Goal: Task Accomplishment & Management: Manage account settings

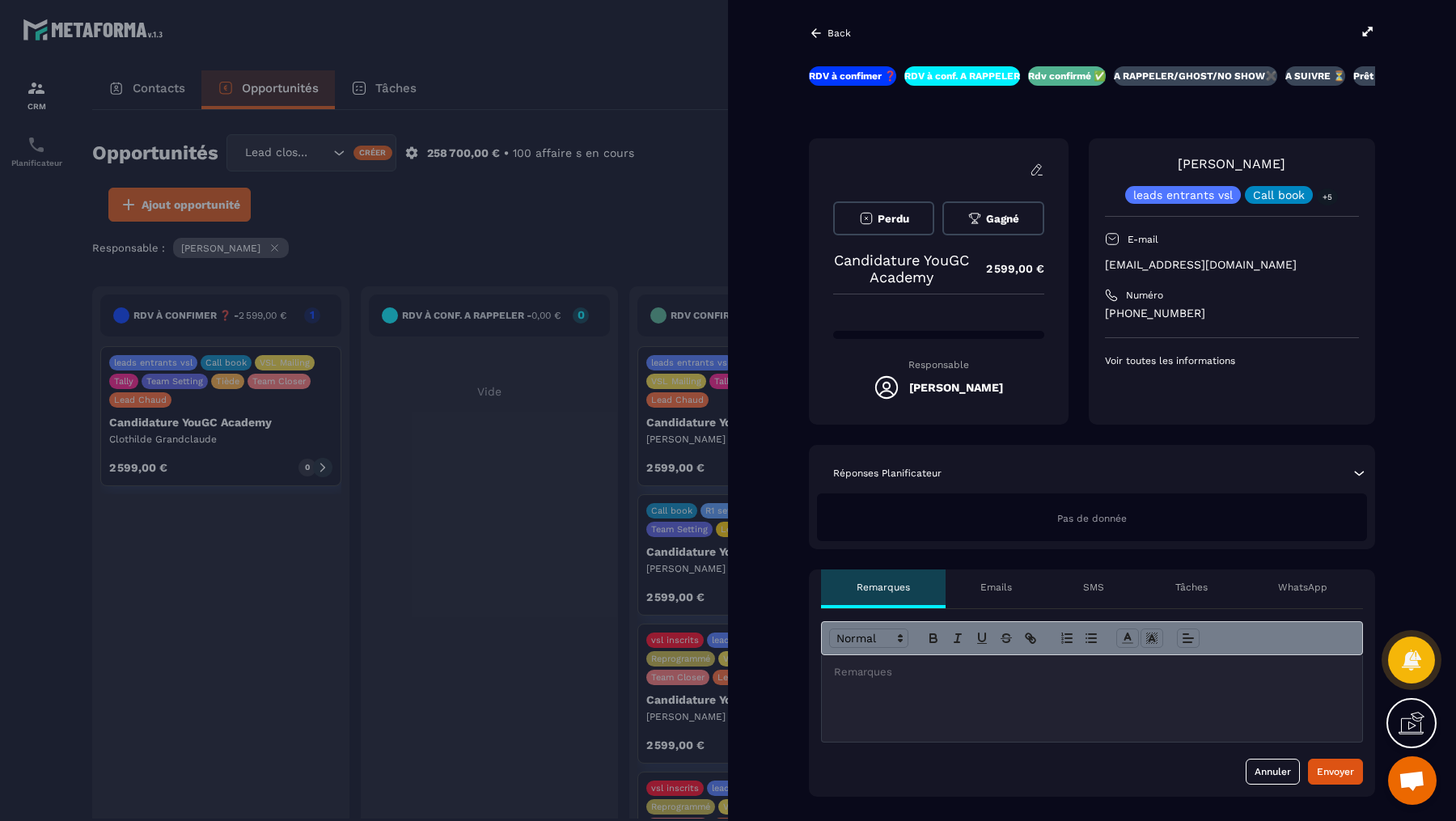
scroll to position [644, 0]
click at [1354, 29] on div "Back" at bounding box center [1092, 33] width 566 height 18
click at [1367, 31] on icon at bounding box center [1368, 31] width 14 height 14
click at [708, 85] on div at bounding box center [728, 410] width 1456 height 821
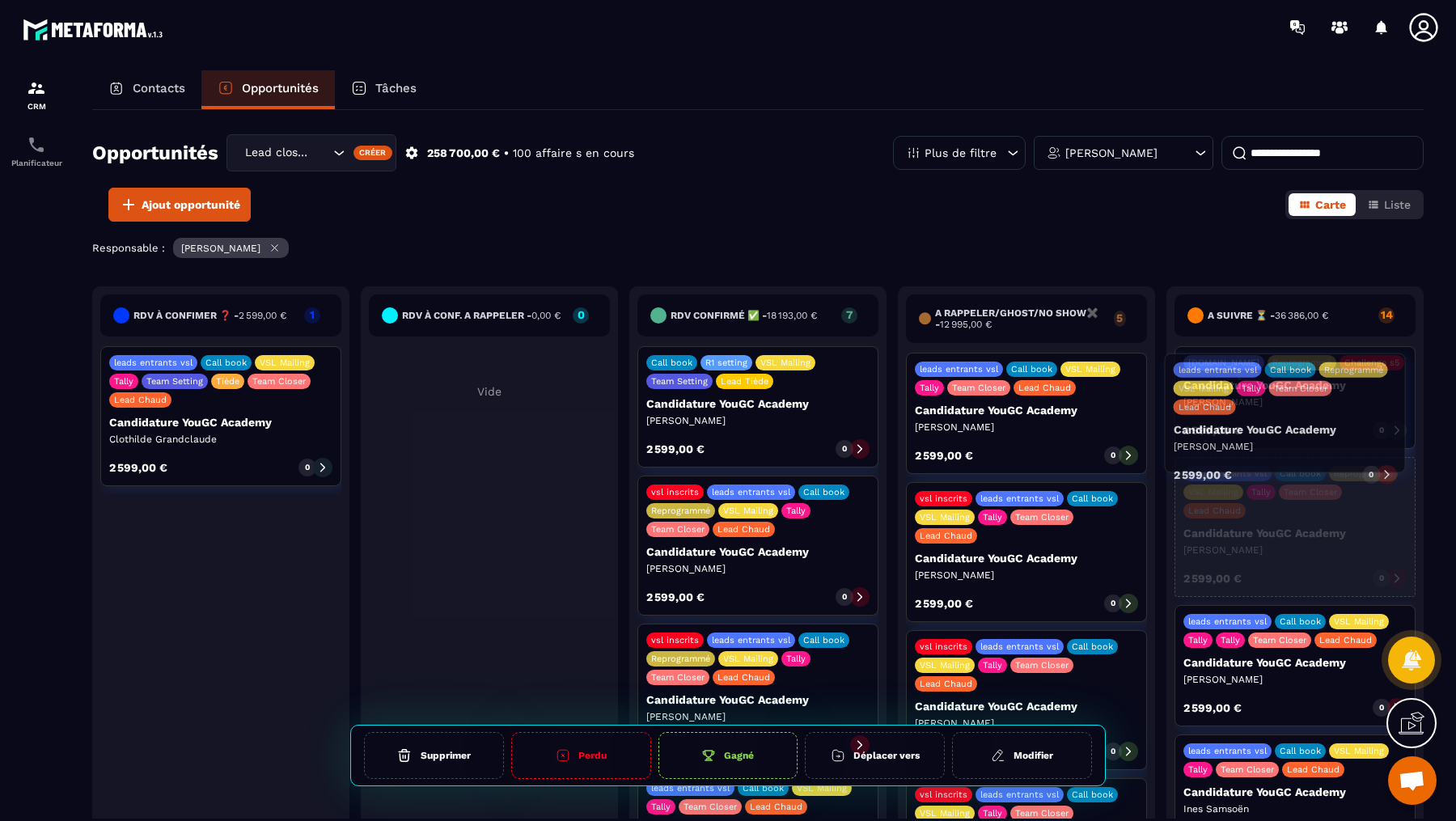
drag, startPoint x: 725, startPoint y: 419, endPoint x: 1253, endPoint y: 427, distance: 528.1
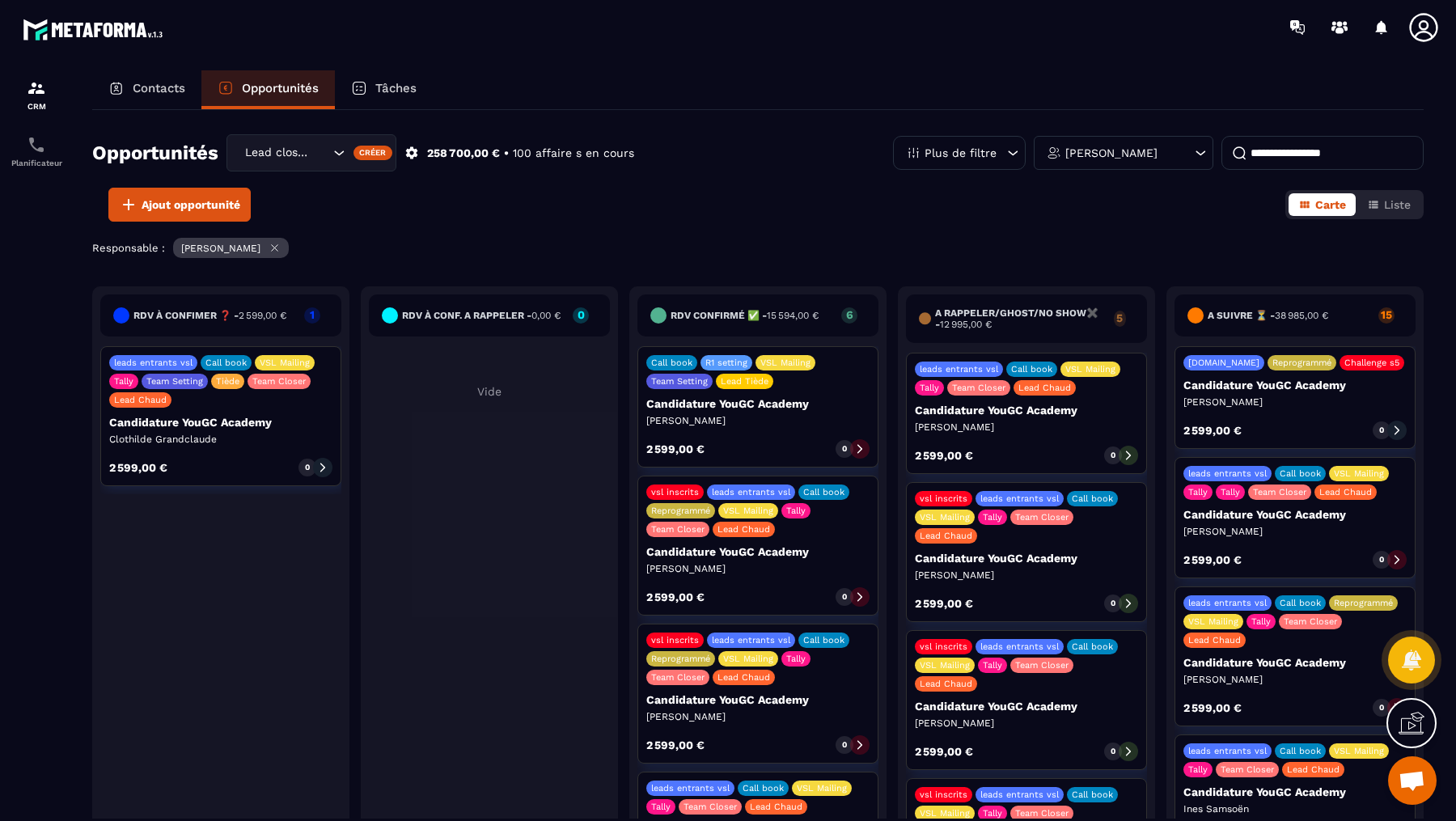
click at [854, 444] on icon at bounding box center [859, 448] width 11 height 11
